Goal: Transaction & Acquisition: Purchase product/service

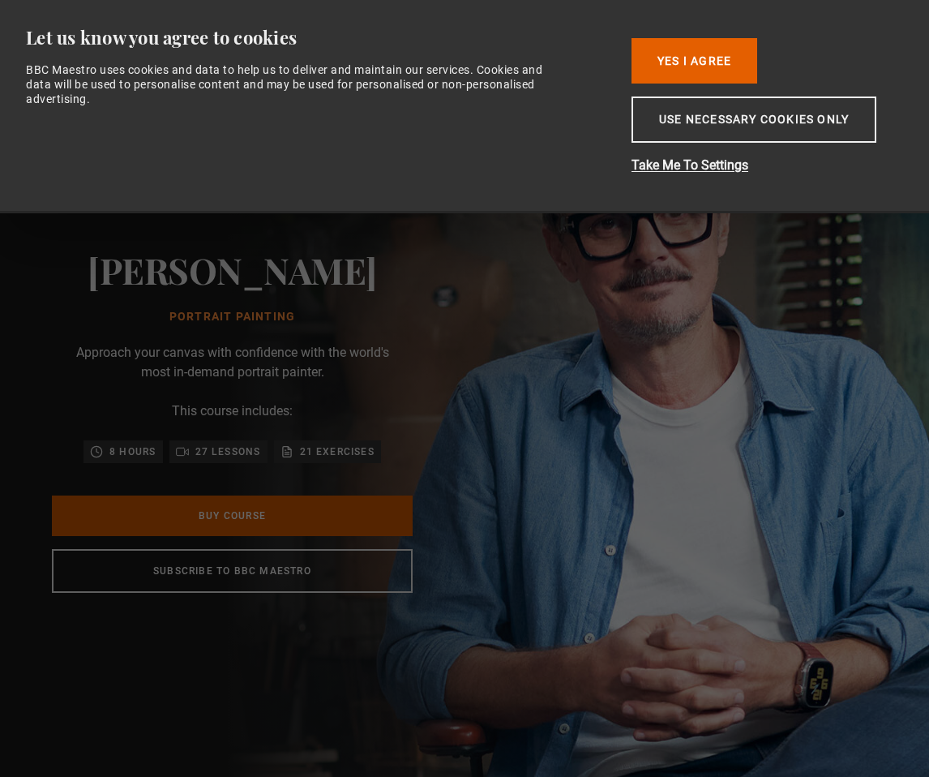
scroll to position [0, 174]
click at [698, 56] on button "Yes I Agree" at bounding box center [695, 60] width 126 height 45
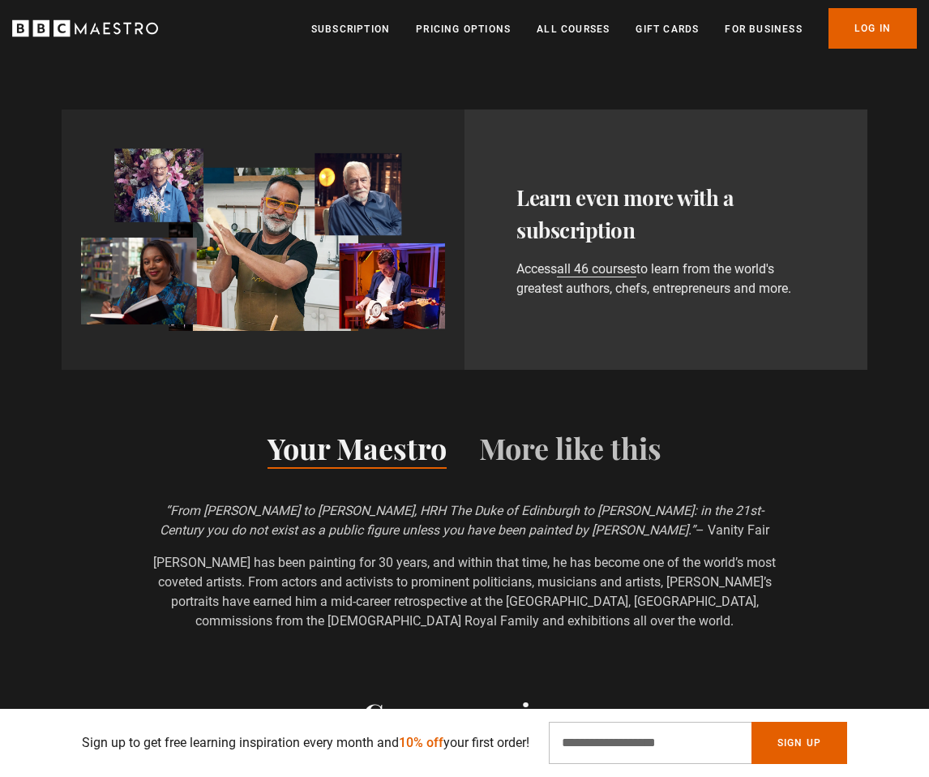
scroll to position [1001, 0]
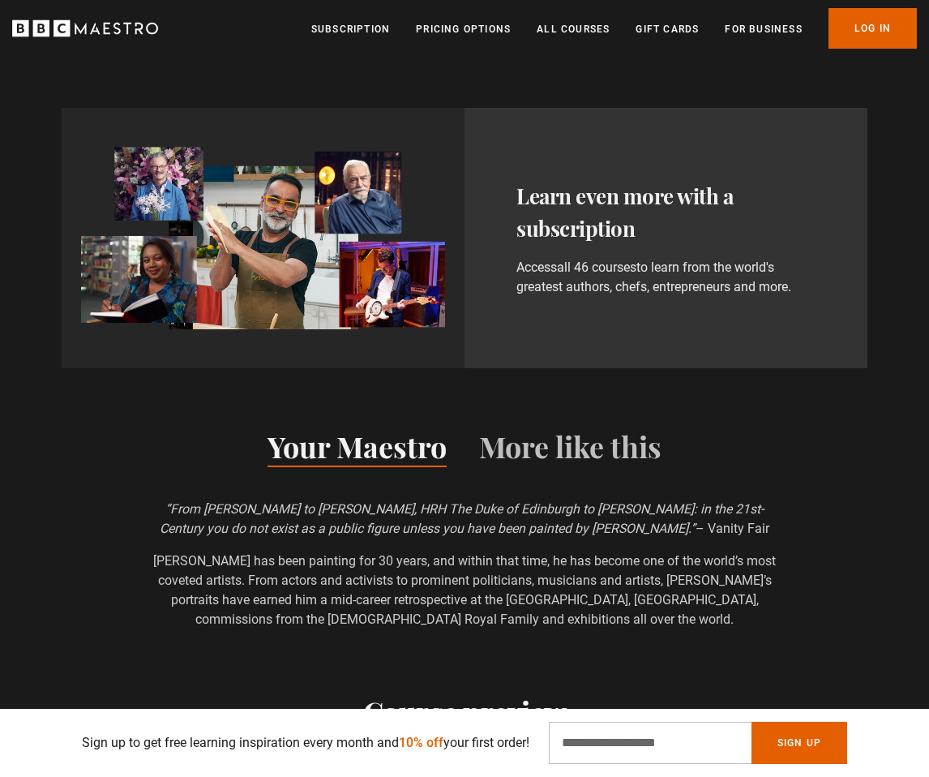
click at [603, 275] on link "all 46 courses" at bounding box center [596, 267] width 79 height 16
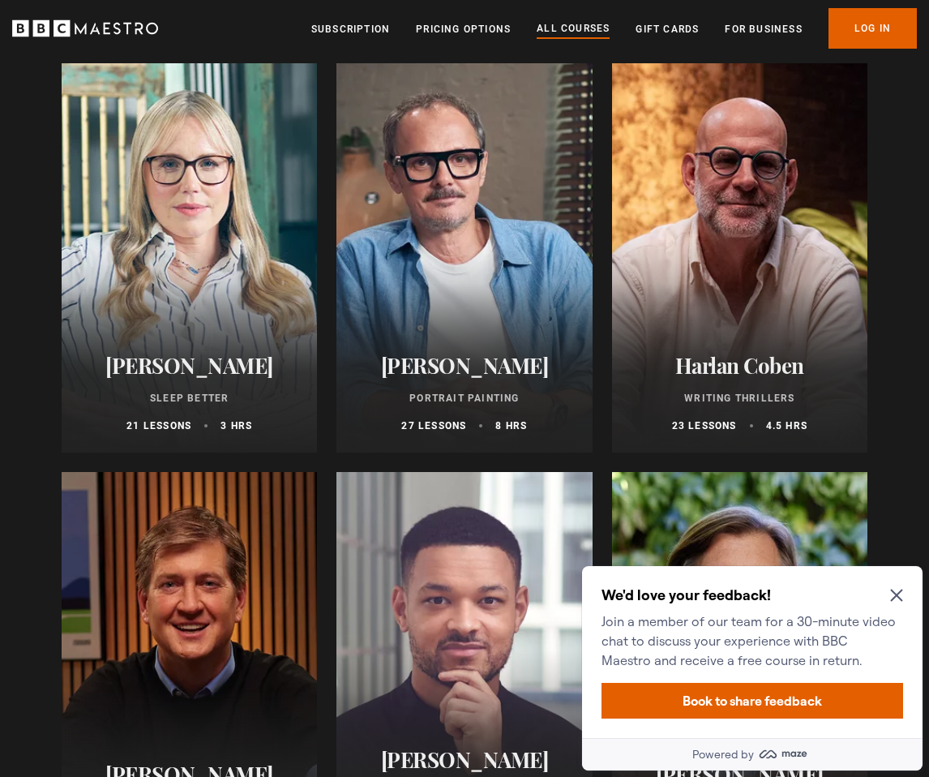
scroll to position [1421, 0]
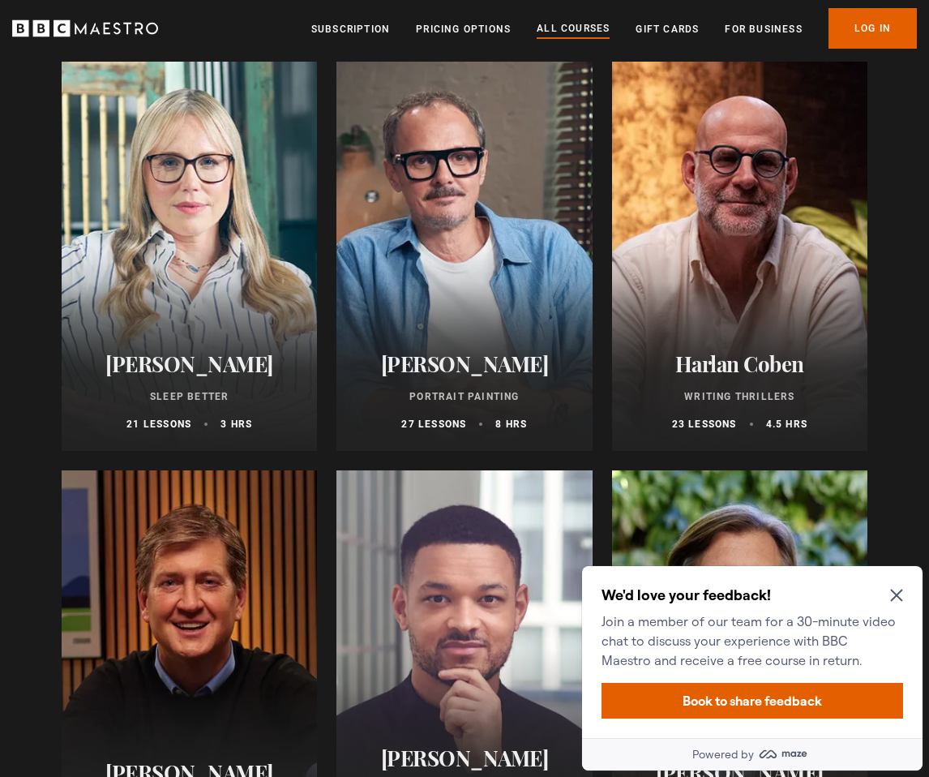
click at [465, 268] on div at bounding box center [463, 256] width 255 height 389
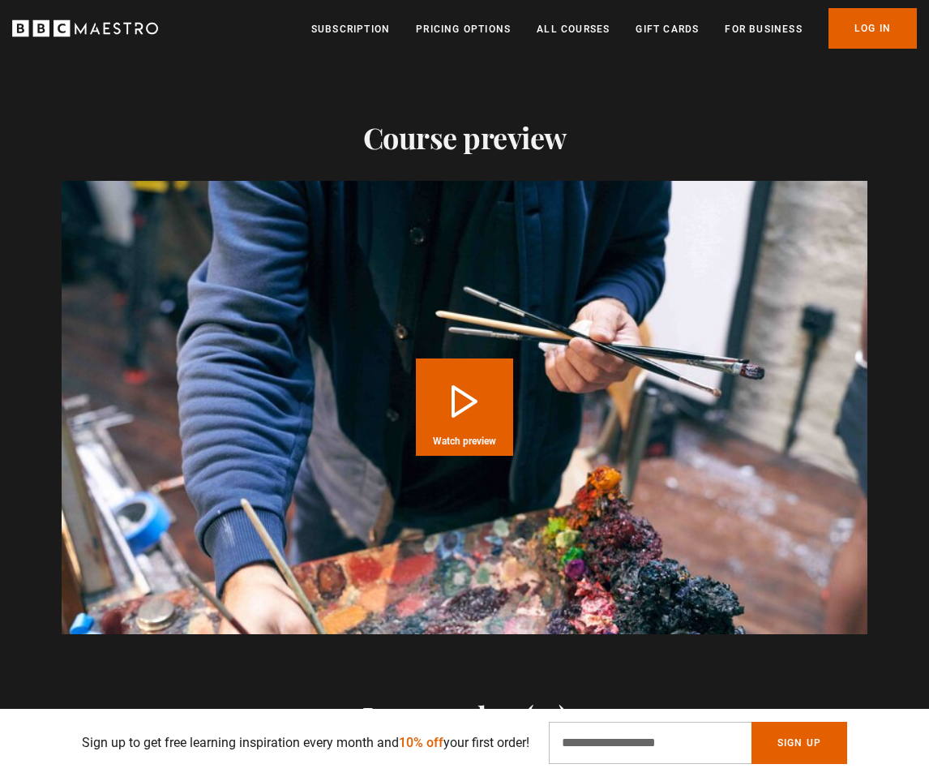
scroll to position [1558, 0]
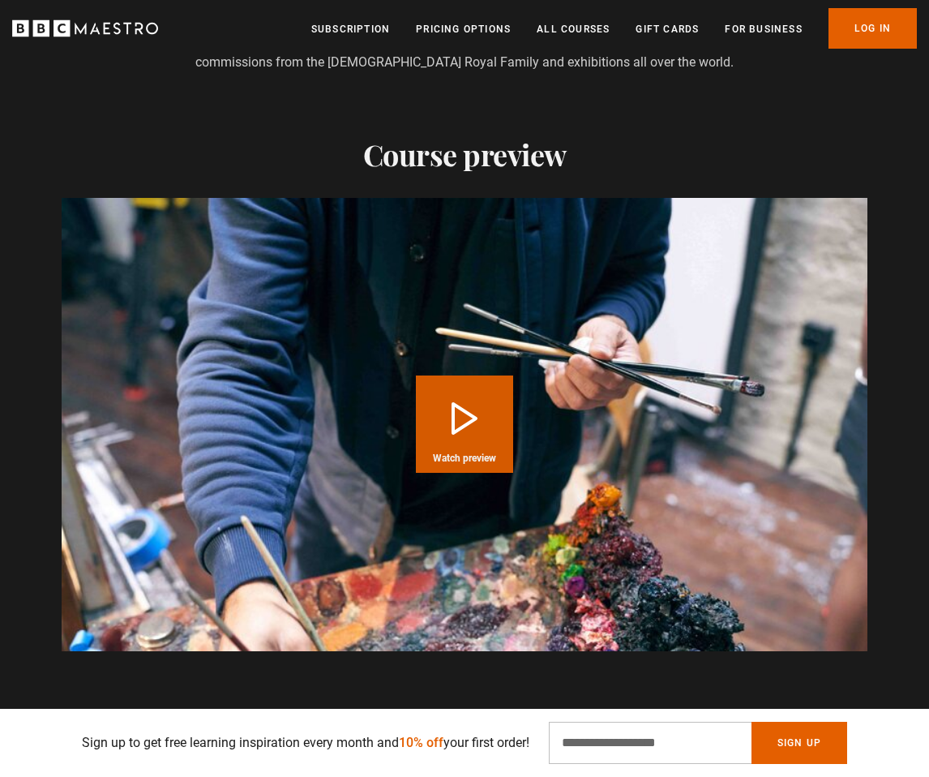
click at [466, 414] on button "Play Course overview for Portrait Painting with [PERSON_NAME] Watch preview" at bounding box center [464, 423] width 97 height 97
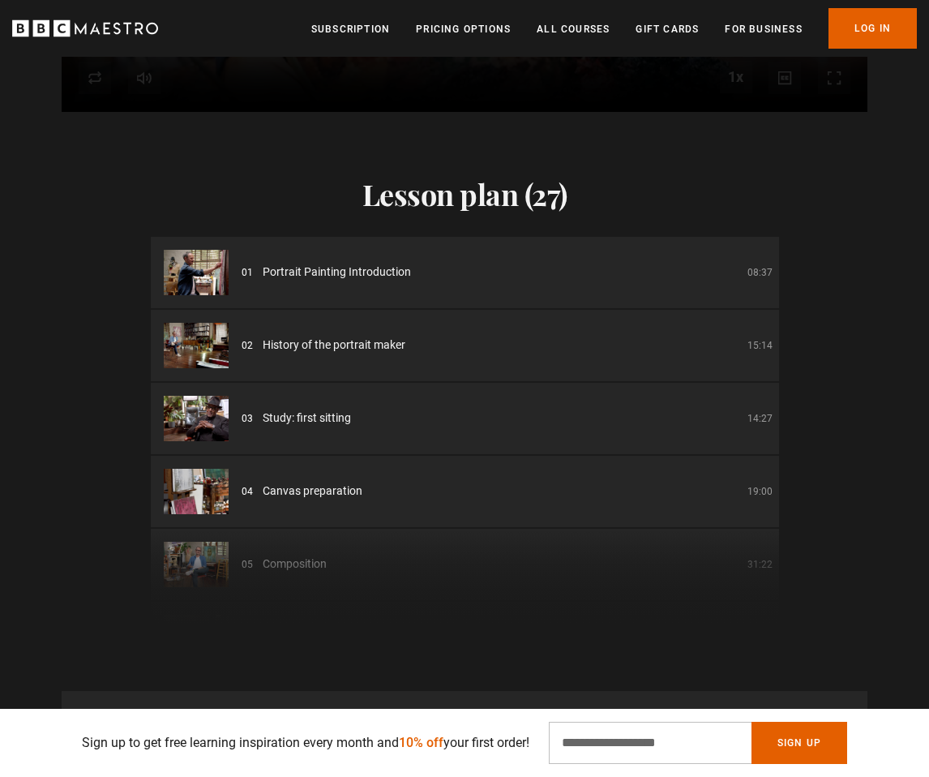
scroll to position [0, 0]
click at [298, 272] on span "Portrait Painting Introduction" at bounding box center [337, 271] width 148 height 17
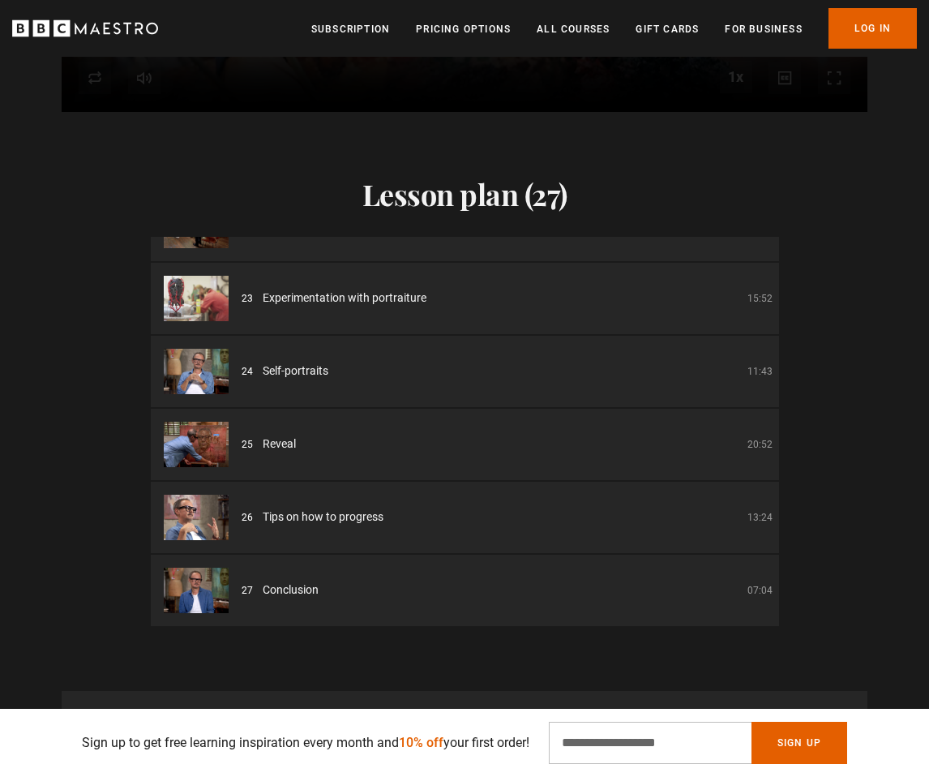
scroll to position [1579, 0]
click at [469, 31] on link "Pricing Options" at bounding box center [463, 29] width 95 height 16
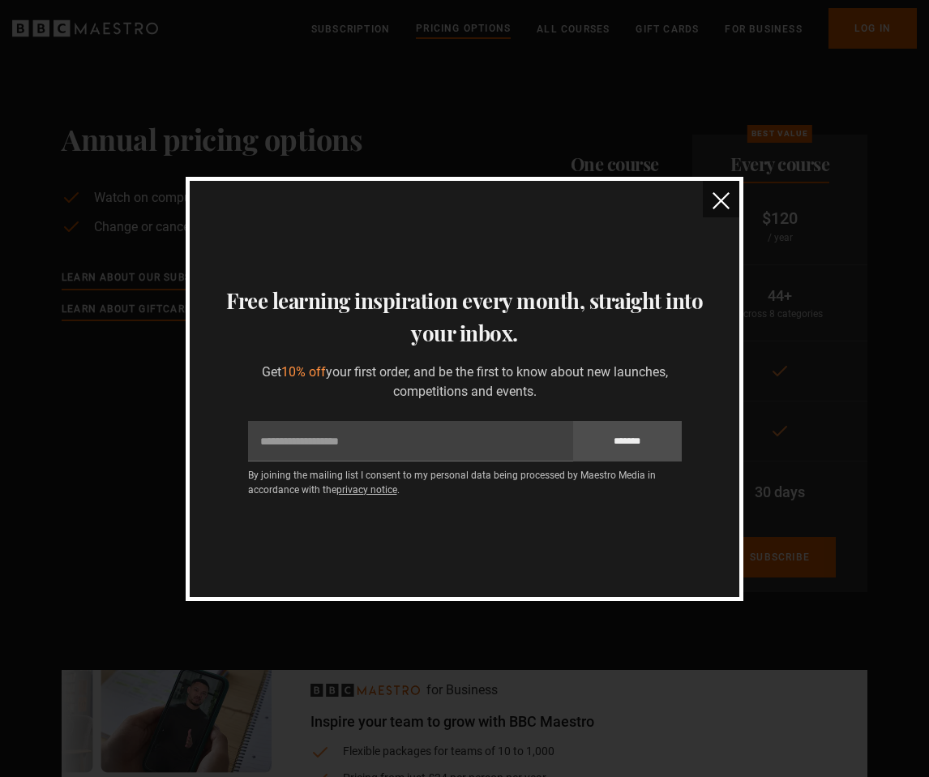
click at [719, 202] on img "close" at bounding box center [721, 200] width 17 height 17
